Goal: Check status: Check status

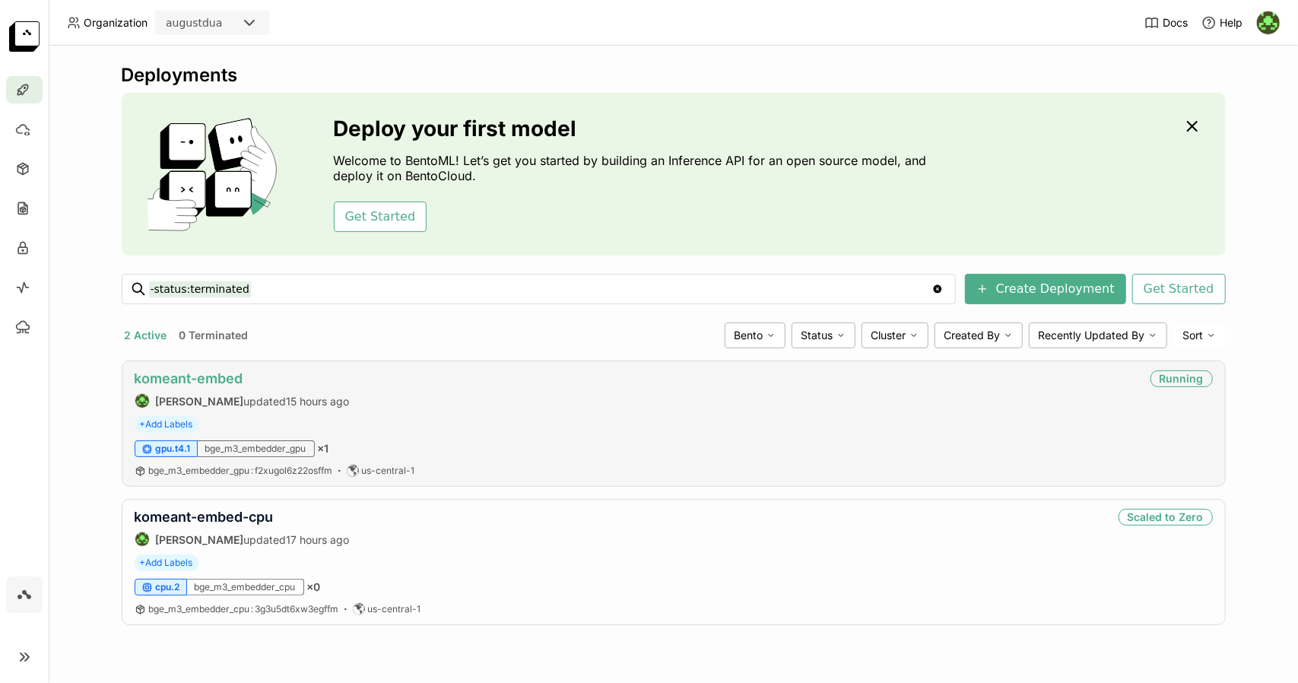
click at [221, 376] on link "komeant-embed" at bounding box center [189, 378] width 109 height 16
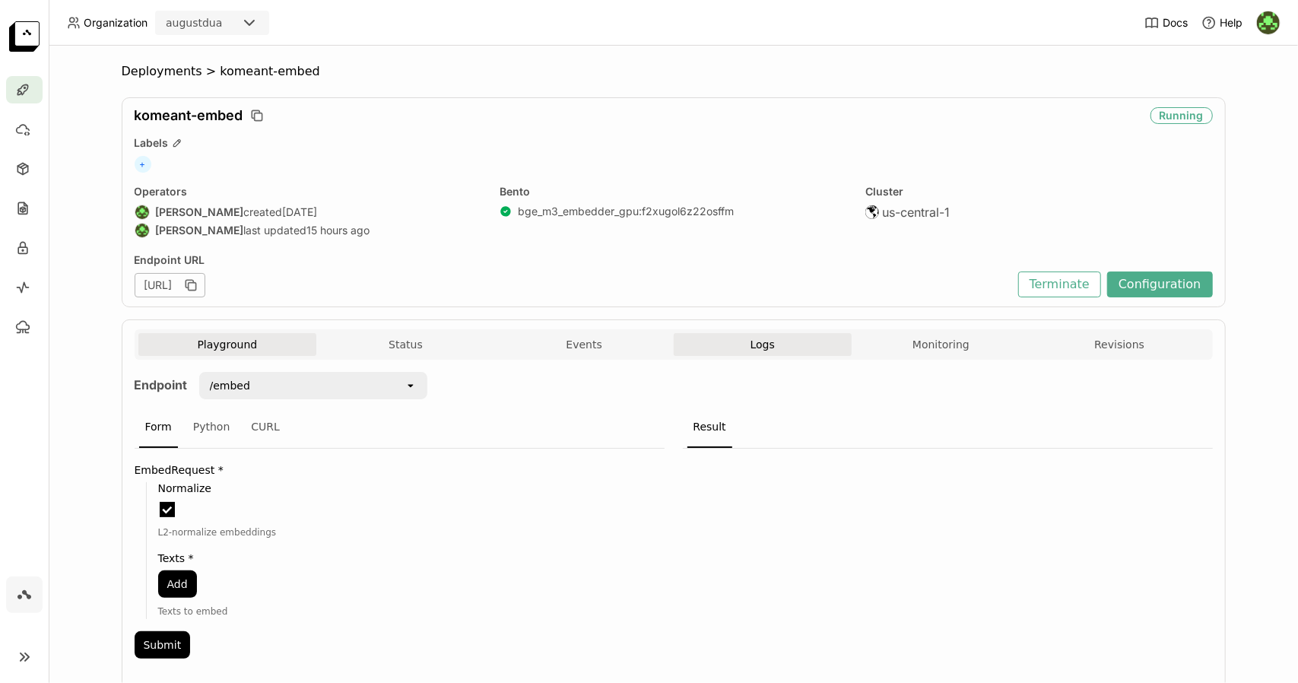
click at [759, 338] on span "Logs" at bounding box center [762, 345] width 24 height 14
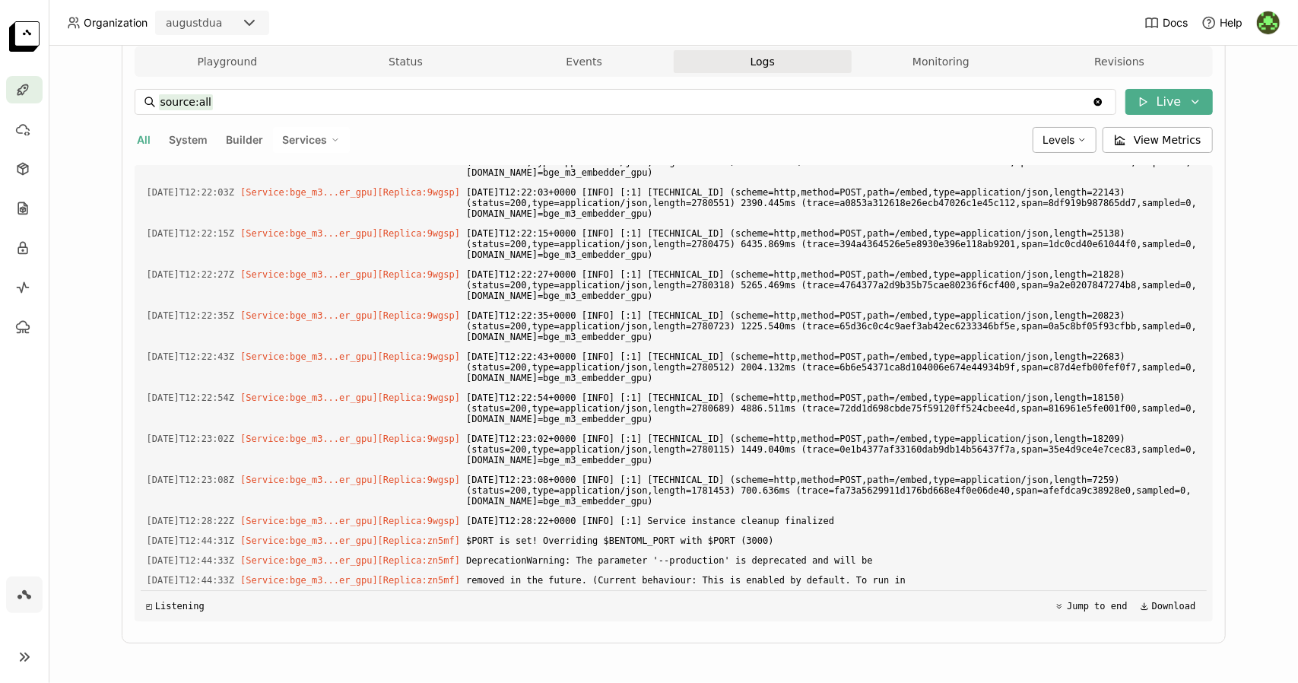
scroll to position [4552, 0]
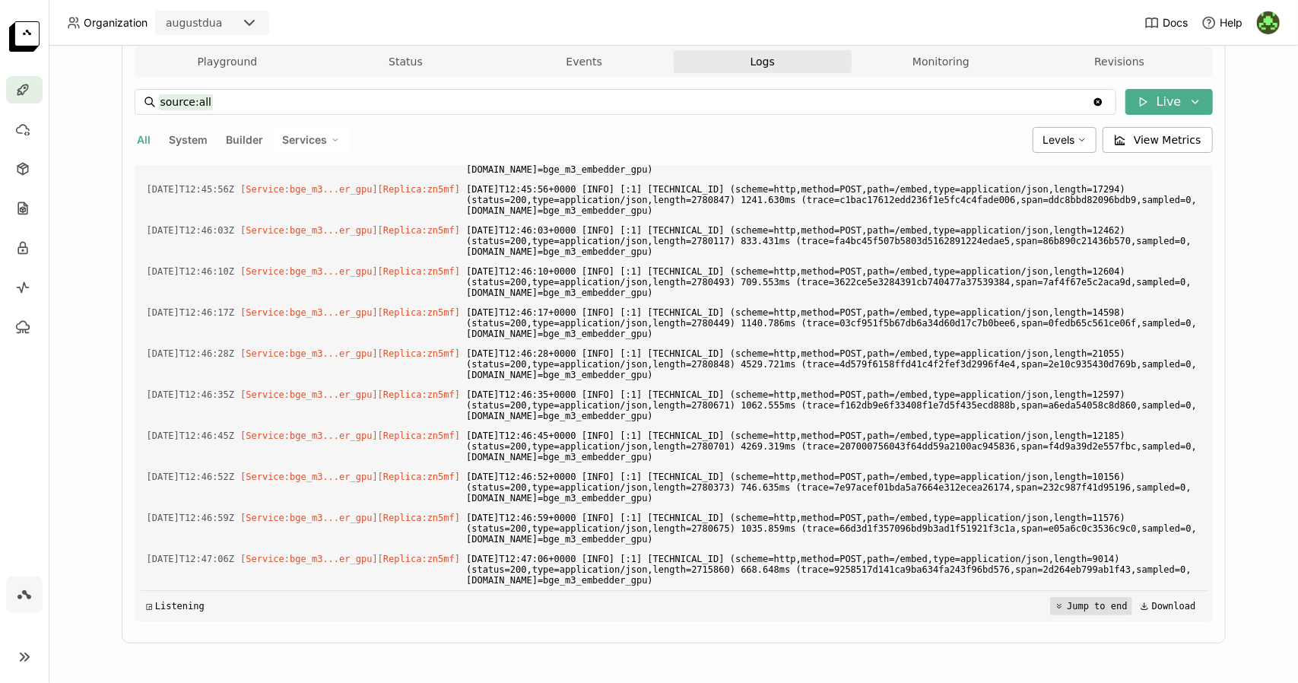
click at [1071, 604] on button "Jump to end" at bounding box center [1090, 606] width 81 height 18
